Goal: Task Accomplishment & Management: Complete application form

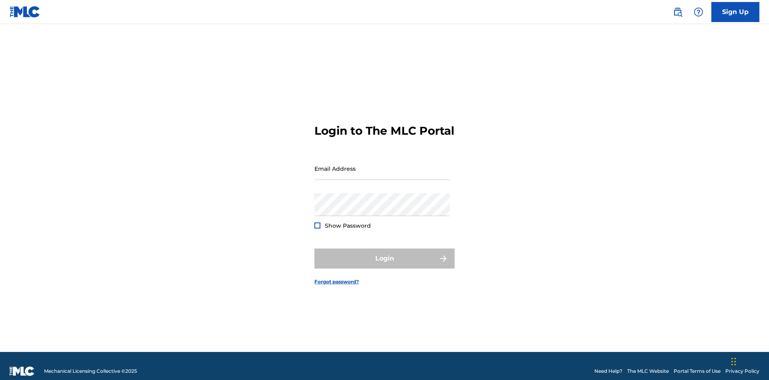
scroll to position [10, 0]
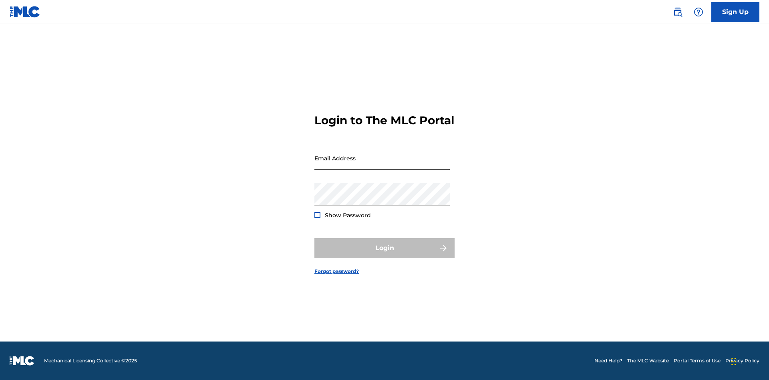
click at [382, 165] on input "Email Address" at bounding box center [381, 158] width 135 height 23
type input "[EMAIL_ADDRESS][DOMAIN_NAME]"
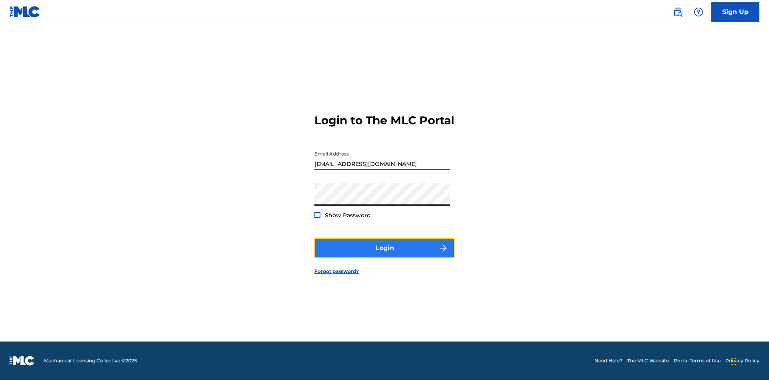
click at [384, 255] on button "Login" at bounding box center [384, 248] width 140 height 20
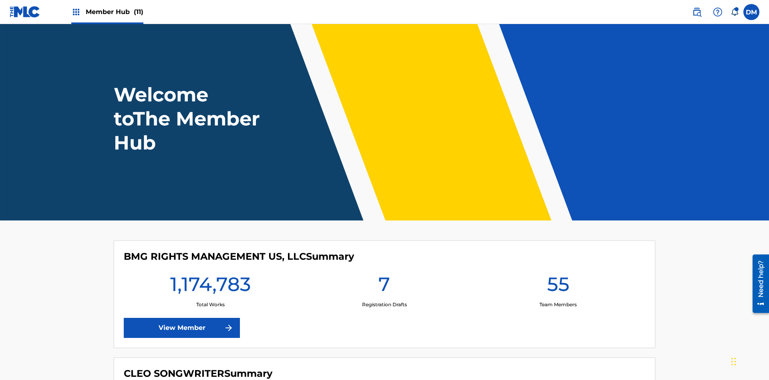
click at [114, 12] on span "Member Hub (11)" at bounding box center [115, 11] width 58 height 9
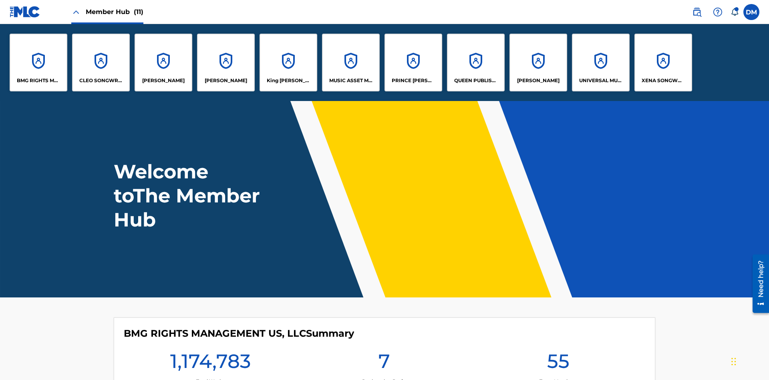
scroll to position [29, 0]
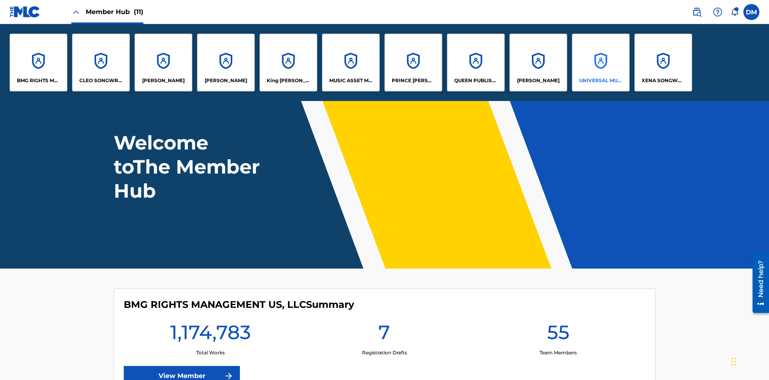
click at [600, 80] on p "UNIVERSAL MUSIC PUB GROUP" at bounding box center [601, 80] width 44 height 7
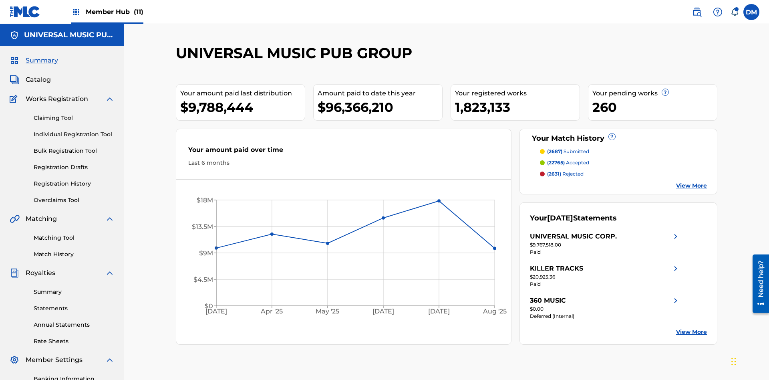
scroll to position [82, 0]
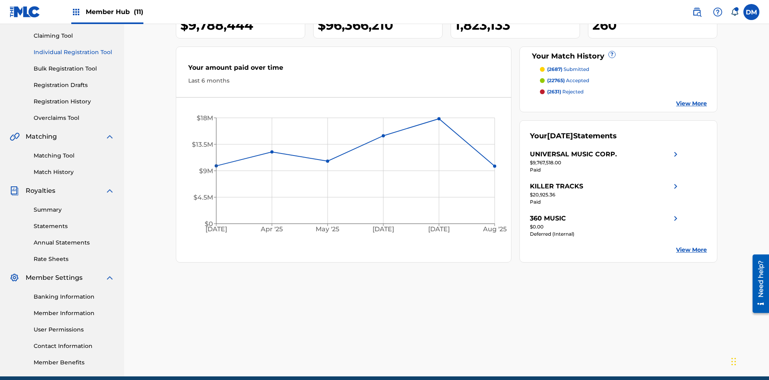
click at [74, 52] on link "Individual Registration Tool" at bounding box center [74, 52] width 81 height 8
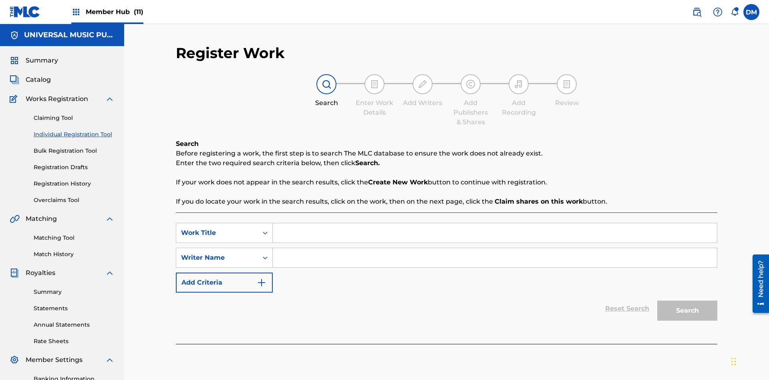
scroll to position [117, 0]
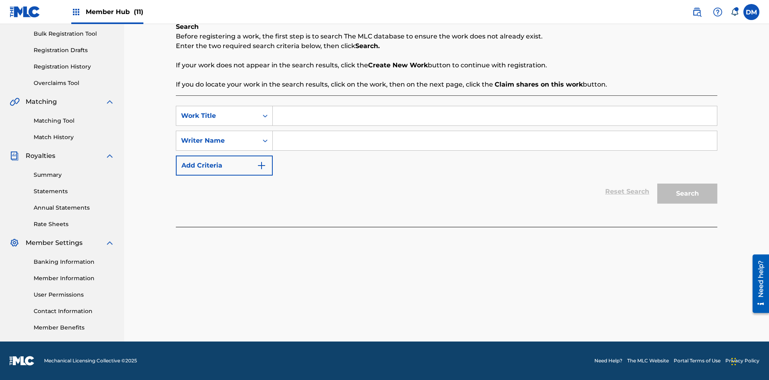
click at [495, 116] on input "Search Form" at bounding box center [495, 115] width 444 height 19
type input "Save At Writer-Add Roles Page After Adding Roles"
click at [495, 141] on input "Search Form" at bounding box center [495, 140] width 444 height 19
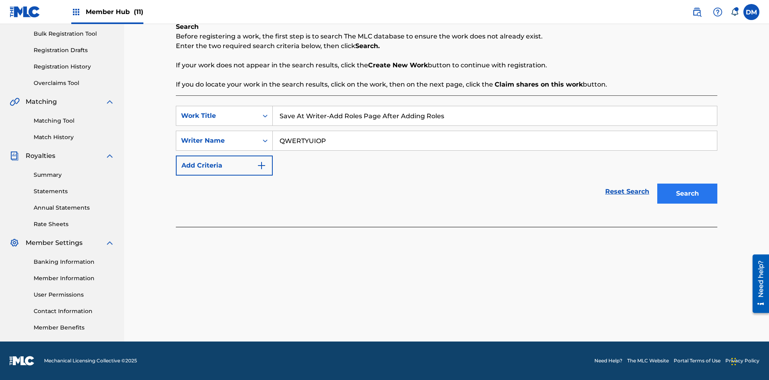
type input "QWERTYUIOP"
click at [687, 193] on button "Search" at bounding box center [687, 193] width 60 height 20
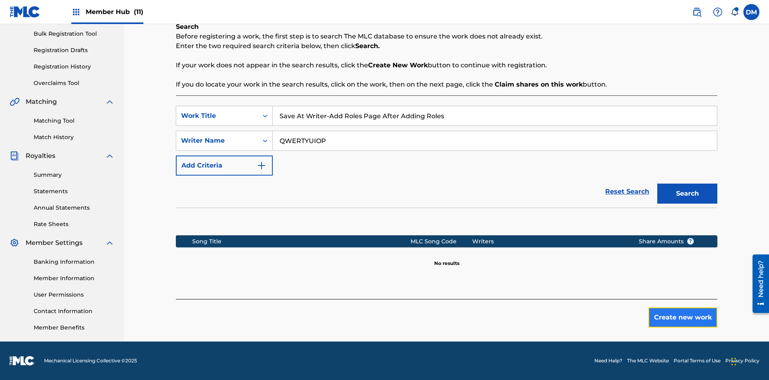
click at [683, 317] on button "Create new work" at bounding box center [682, 317] width 69 height 20
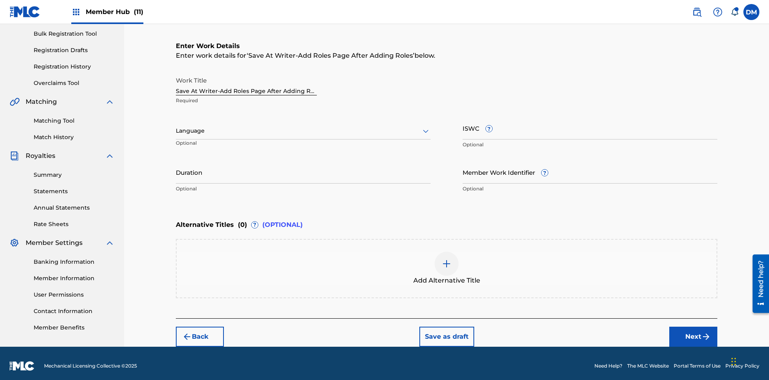
scroll to position [122, 0]
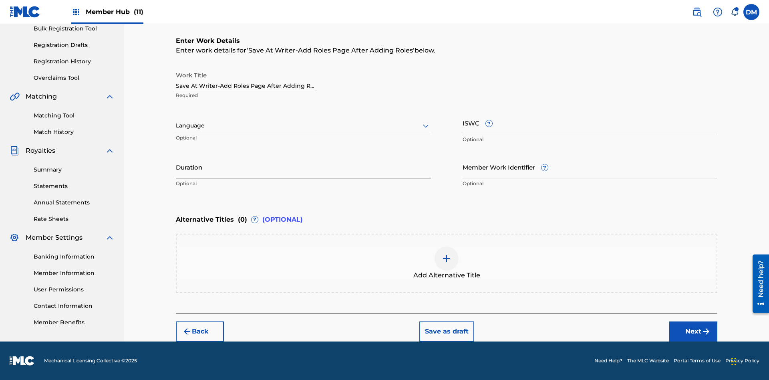
click at [303, 167] on input "Duration" at bounding box center [303, 166] width 255 height 23
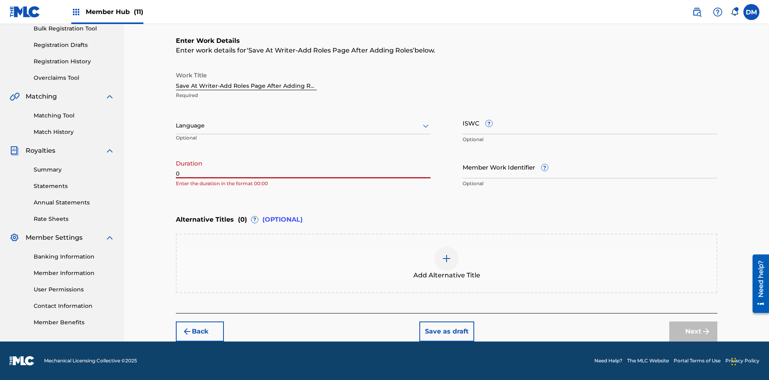
click at [303, 167] on input "0" at bounding box center [303, 166] width 255 height 23
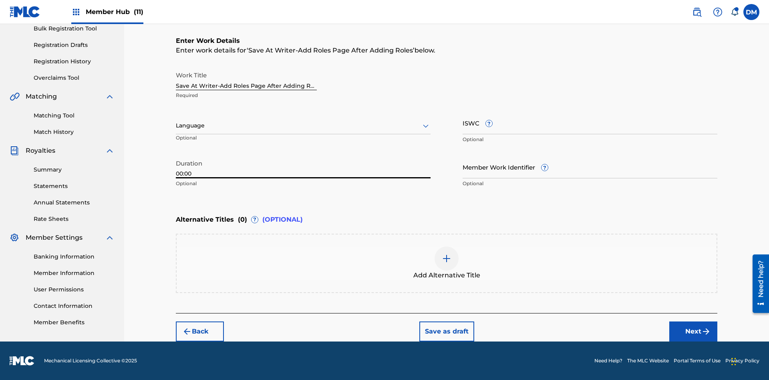
type input "00:00"
click at [426, 126] on icon at bounding box center [426, 126] width 10 height 10
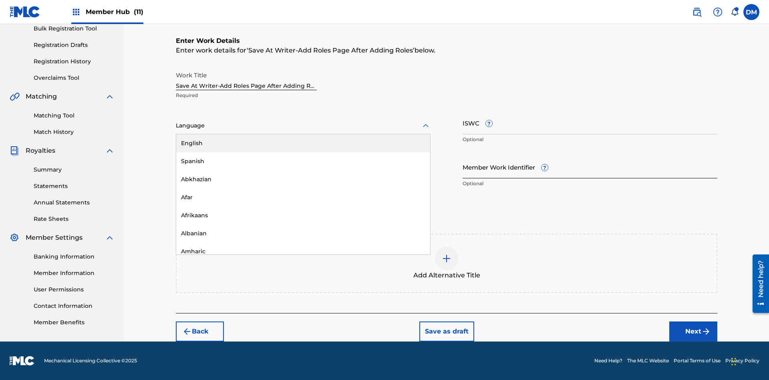
click at [303, 197] on div "Afar" at bounding box center [303, 197] width 254 height 18
click at [590, 167] on input "Member Work Identifier ?" at bounding box center [590, 166] width 255 height 23
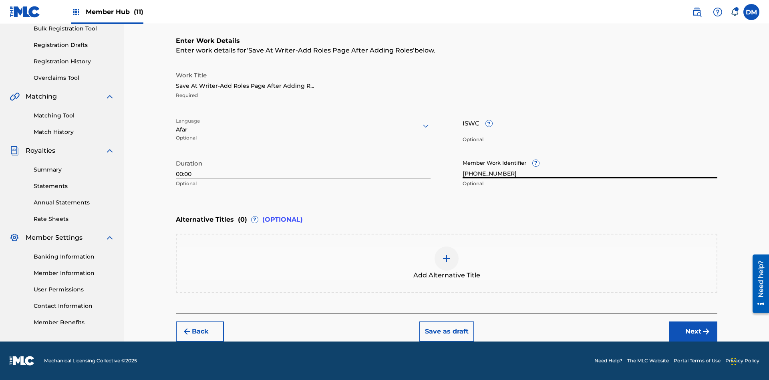
type input "[PHONE_NUMBER]"
click at [590, 123] on input "ISWC ?" at bounding box center [590, 122] width 255 height 23
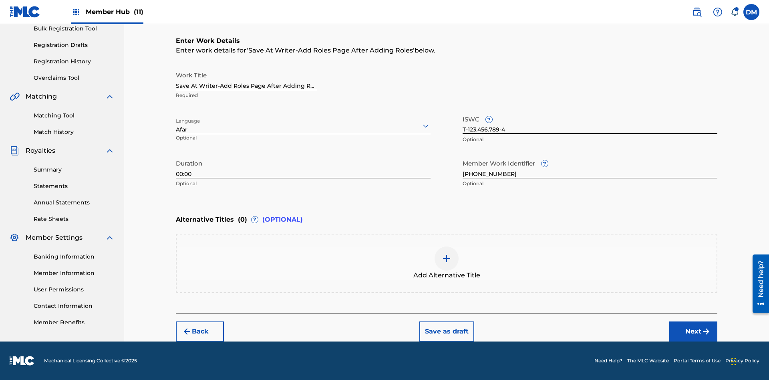
type input "T-123.456.789-4"
click at [447, 263] on img at bounding box center [447, 258] width 10 height 10
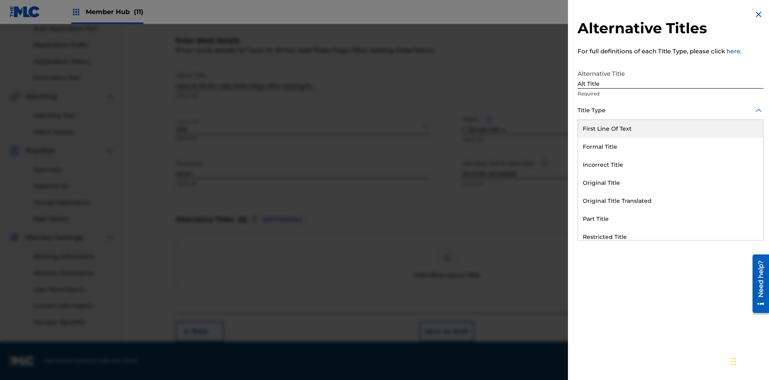
click at [670, 183] on div "Original Title" at bounding box center [670, 183] width 185 height 18
click at [670, 146] on div at bounding box center [670, 146] width 186 height 10
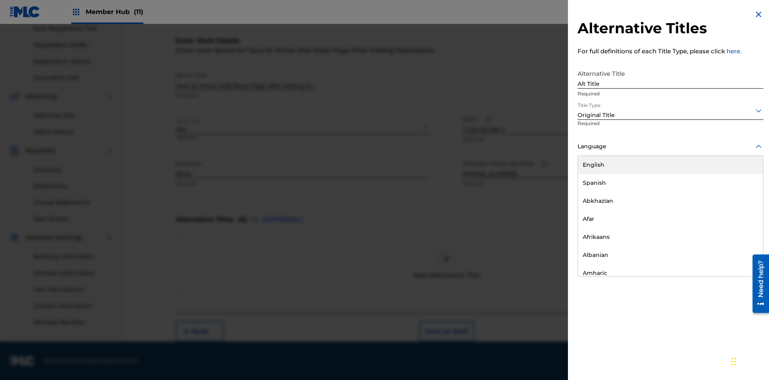
click at [739, 193] on button "Add Title" at bounding box center [739, 193] width 48 height 20
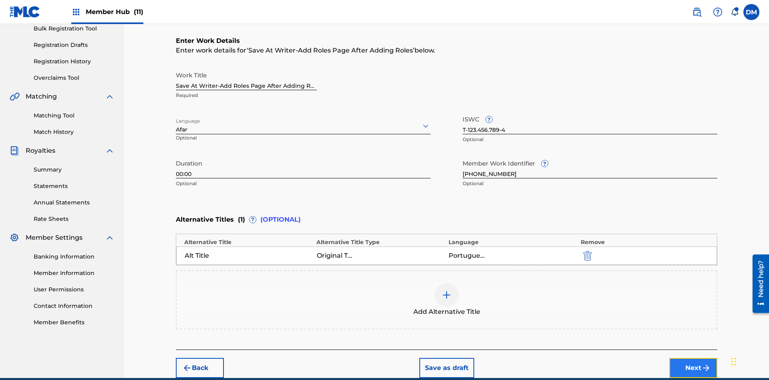
click at [693, 358] on button "Next" at bounding box center [693, 368] width 48 height 20
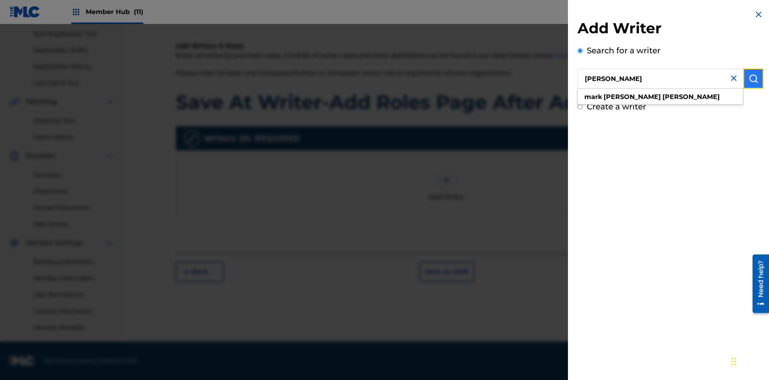
click at [753, 78] on img "submit" at bounding box center [753, 79] width 10 height 10
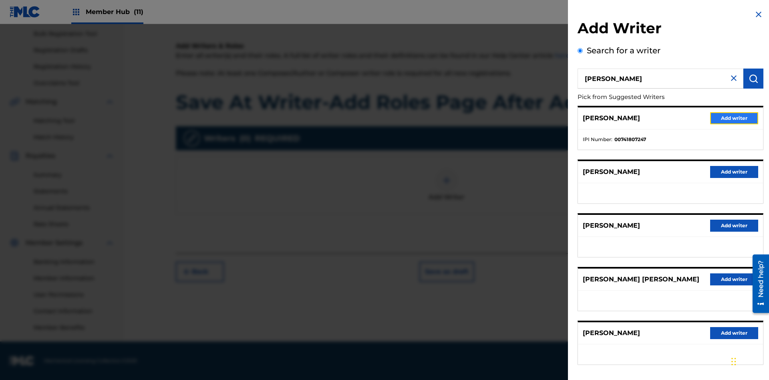
click at [734, 118] on button "Add writer" at bounding box center [734, 118] width 48 height 12
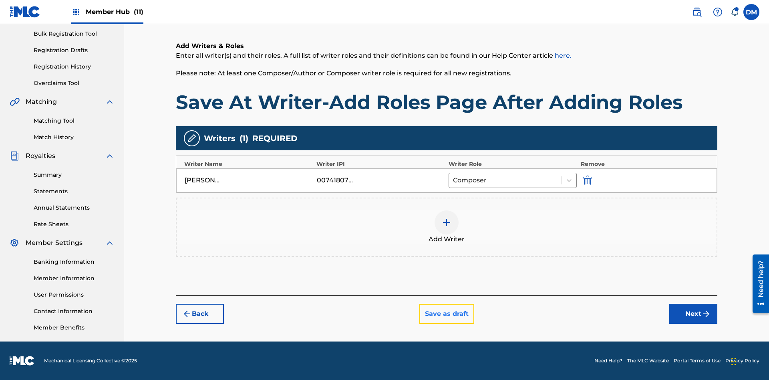
click at [446, 314] on button "Save as draft" at bounding box center [446, 314] width 55 height 20
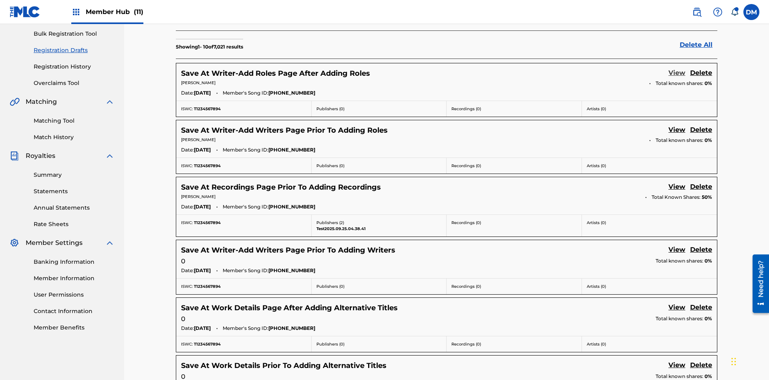
click at [677, 68] on link "View" at bounding box center [676, 73] width 17 height 11
